Goal: Register for event/course

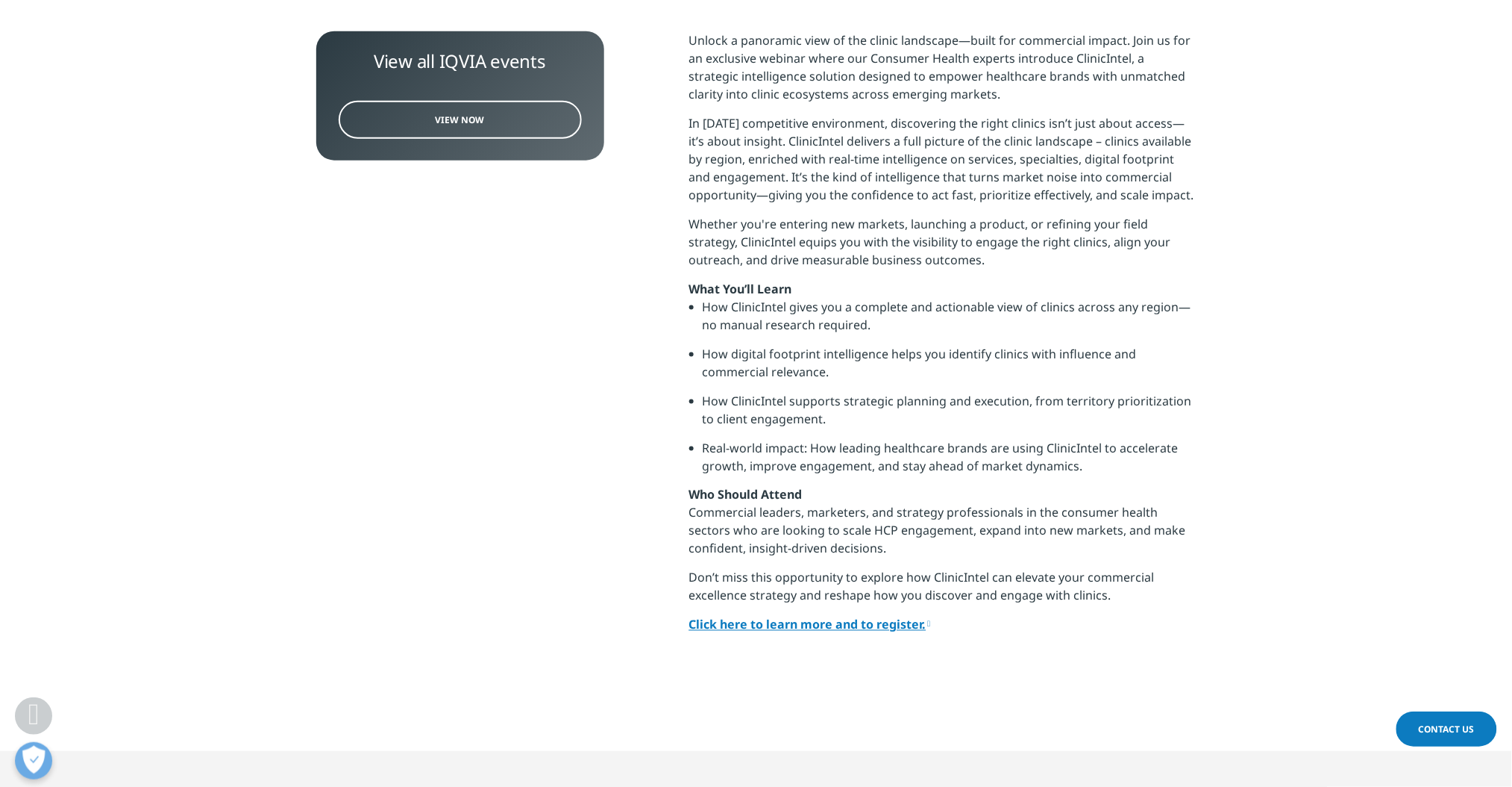
scroll to position [556, 0]
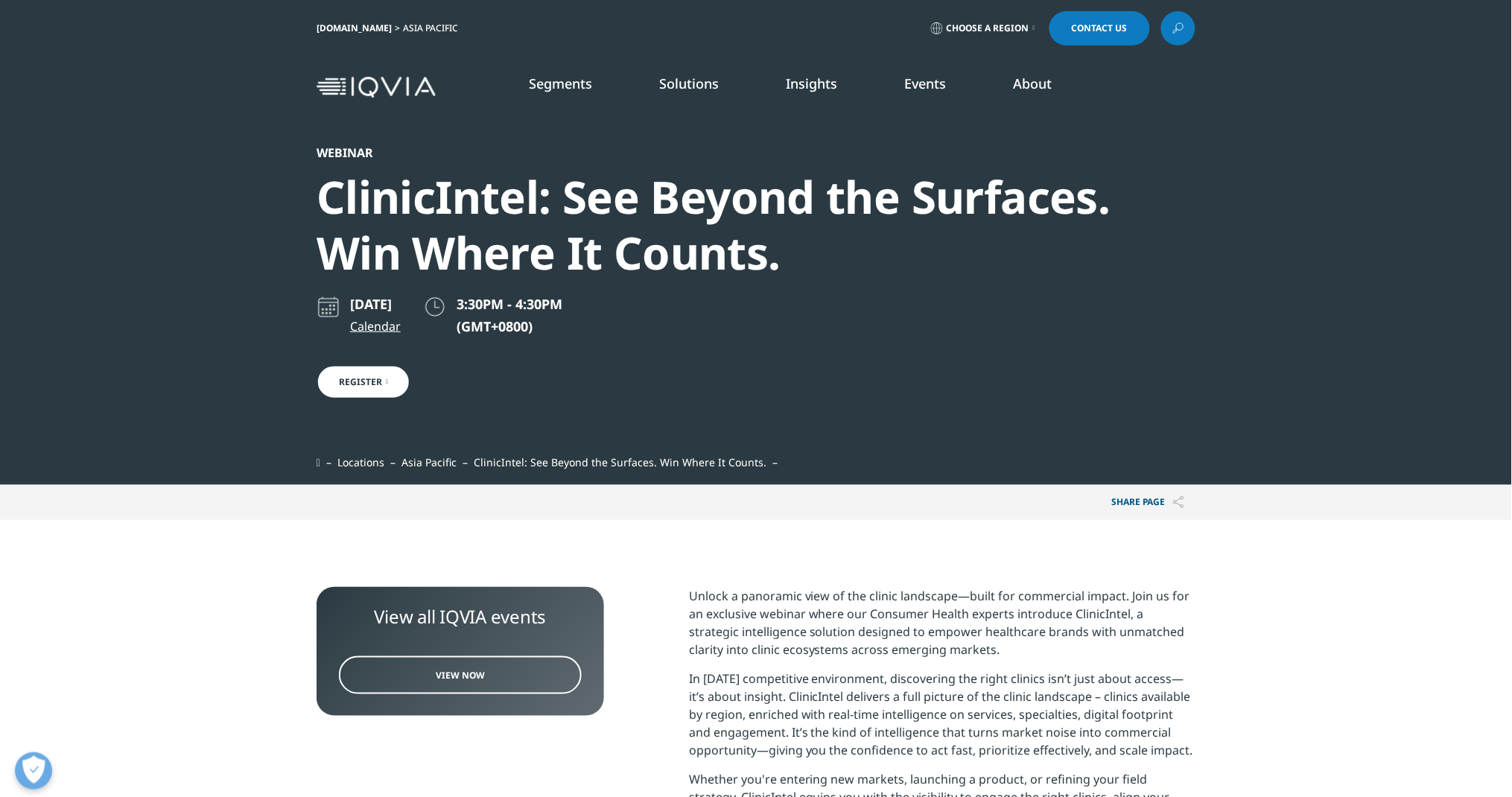
scroll to position [651, 879]
